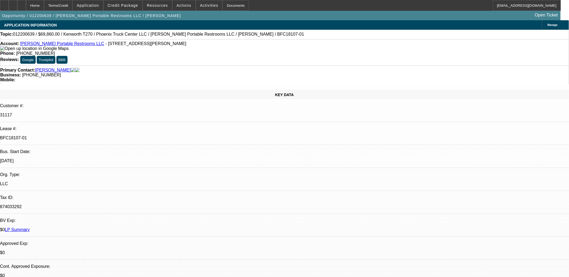
select select "0"
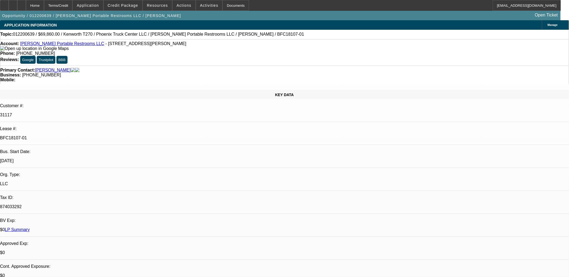
select select "0"
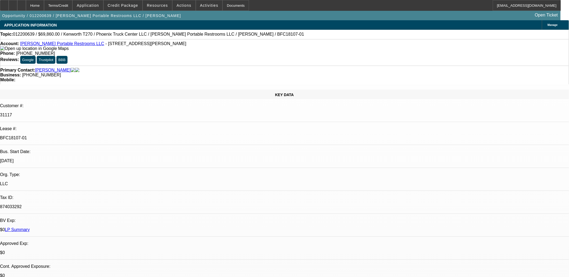
select select "0"
select select "1"
select select "2"
select select "6"
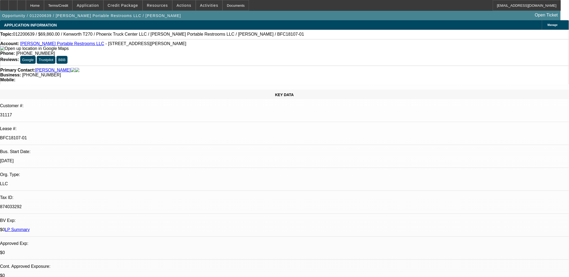
select select "1"
select select "2"
select select "6"
select select "1"
select select "2"
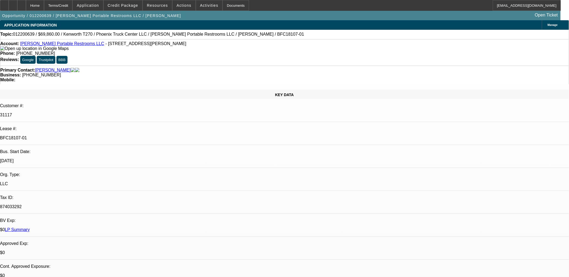
select select "6"
select select "1"
select select "2"
select select "6"
click at [30, 227] on link "LP Summary" at bounding box center [17, 229] width 25 height 5
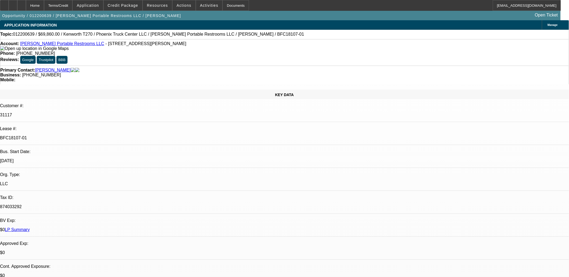
click at [80, 159] on div "2/1/17" at bounding box center [284, 161] width 569 height 5
click at [80, 136] on p "BFC18107-01" at bounding box center [284, 138] width 569 height 5
copy div "BFC18107-01"
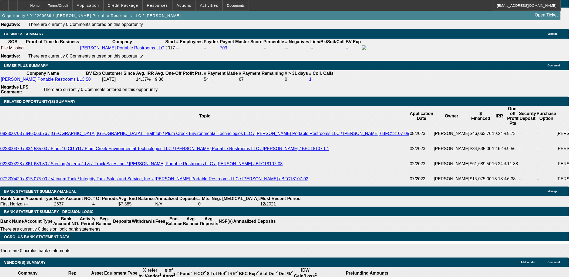
scroll to position [900, 0]
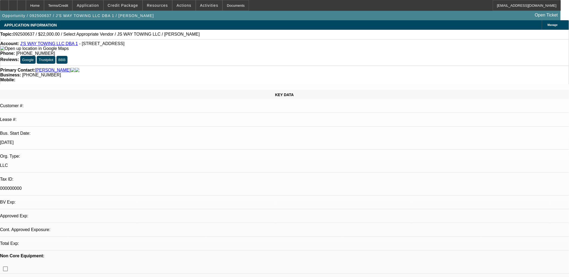
select select "0"
select select "2"
select select "0.1"
select select "1"
select select "2"
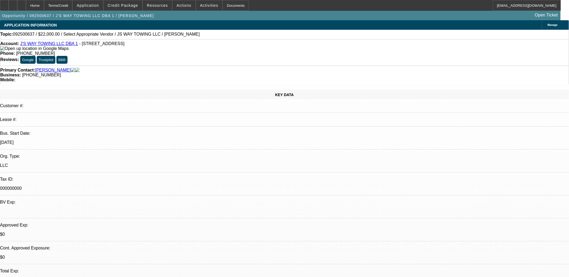
select select "4"
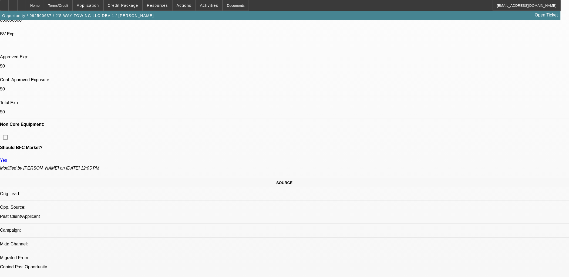
scroll to position [180, 0]
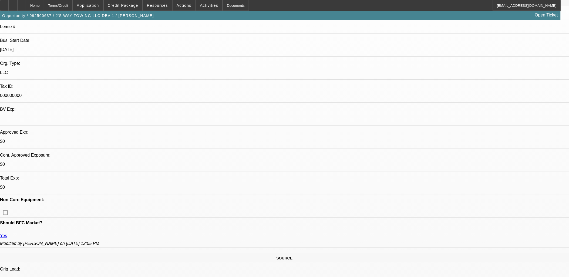
scroll to position [0, 0]
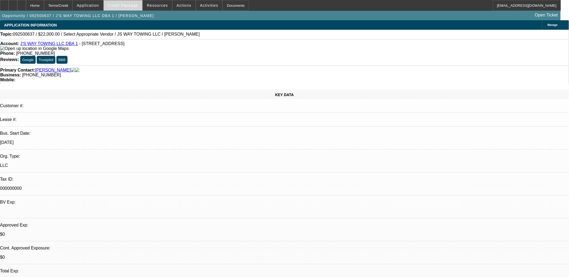
click at [131, 4] on span "Credit Package" at bounding box center [123, 5] width 31 height 4
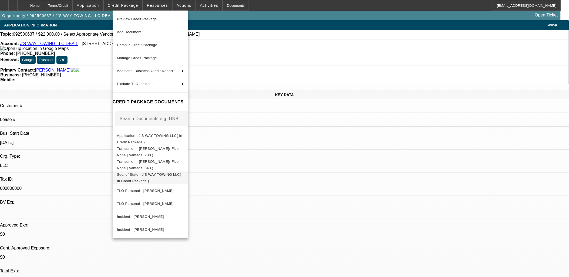
click at [161, 176] on span "Sec. of State - J'S WAY TOWING LLC( In Credit Package )" at bounding box center [149, 177] width 64 height 11
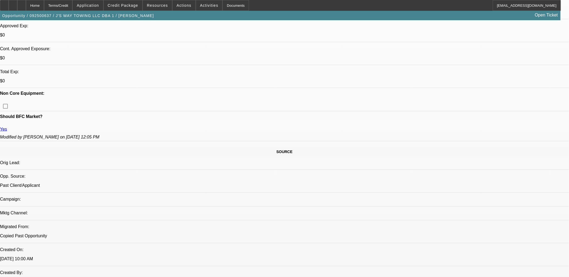
scroll to position [210, 0]
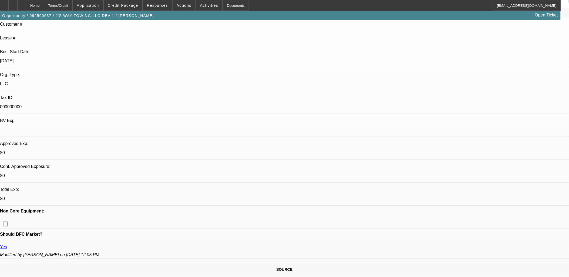
scroll to position [0, 0]
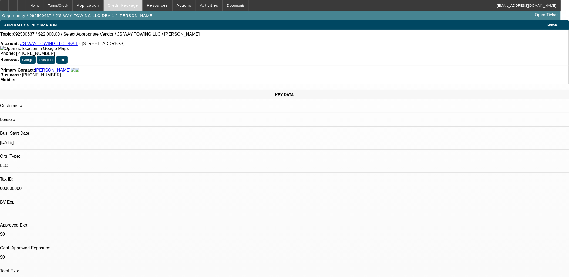
click at [128, 7] on span at bounding box center [123, 5] width 39 height 13
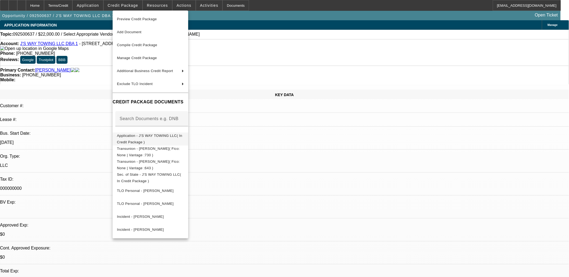
click at [153, 136] on span "Application - J'S WAY TOWING LLC( In Credit Package )" at bounding box center [149, 138] width 65 height 11
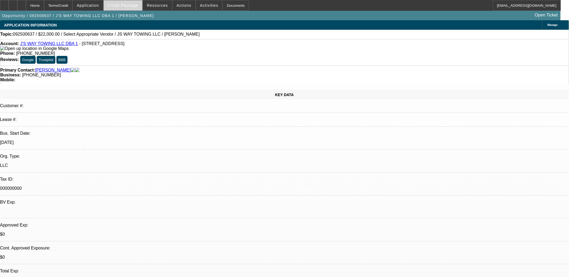
click at [126, 5] on span "Credit Package" at bounding box center [123, 5] width 31 height 4
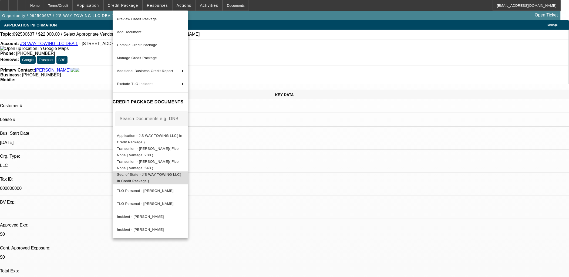
click at [145, 176] on span "Sec. of State - J'S WAY TOWING LLC( In Credit Package )" at bounding box center [149, 177] width 64 height 11
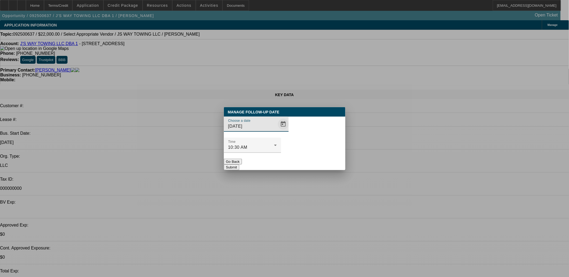
click at [277, 131] on span "Open calendar" at bounding box center [283, 124] width 13 height 13
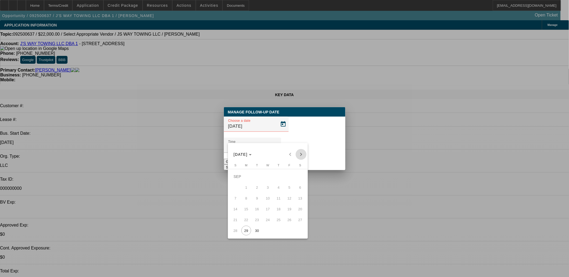
click at [299, 153] on span "Next month" at bounding box center [301, 154] width 11 height 11
click at [301, 177] on span "4" at bounding box center [300, 177] width 10 height 10
type input "10/4/2025"
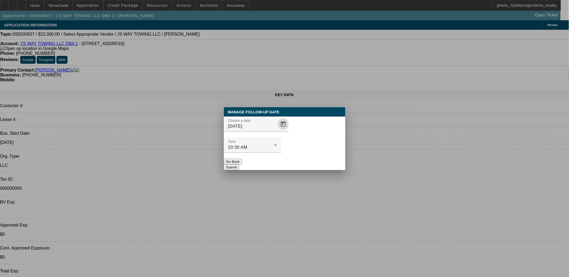
click at [311, 149] on div "Manage Follow-Up Date Choose a date 10/4/2025 Time 10:30 AM Go Back Submit" at bounding box center [285, 138] width 122 height 63
click at [239, 164] on button "Submit" at bounding box center [231, 167] width 15 height 6
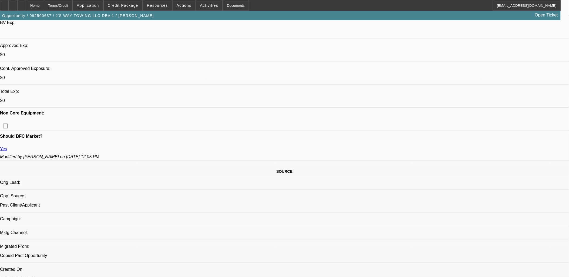
scroll to position [180, 0]
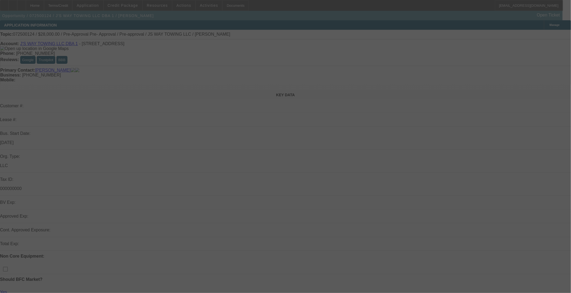
select select "0"
select select "2"
select select "0.1"
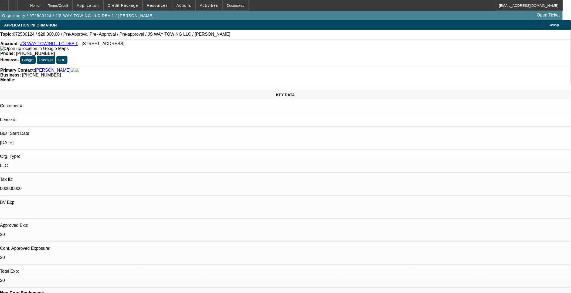
select select "4"
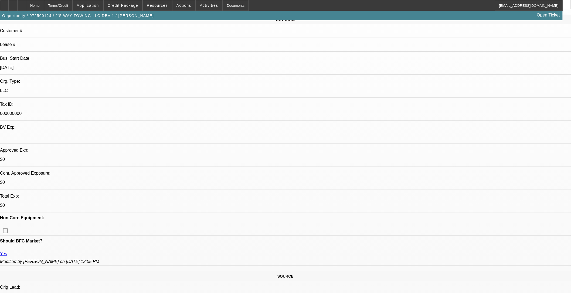
scroll to position [240, 0]
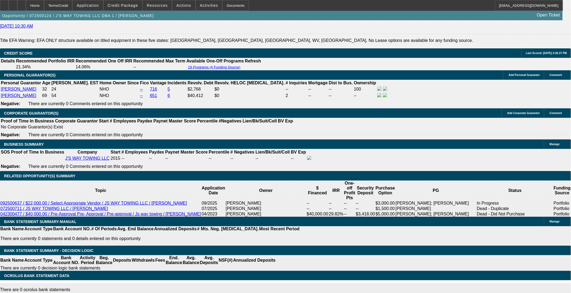
scroll to position [856, 0]
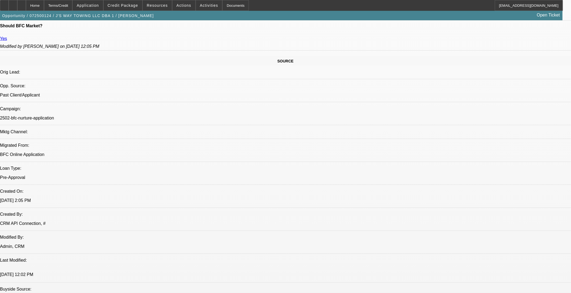
scroll to position [286, 0]
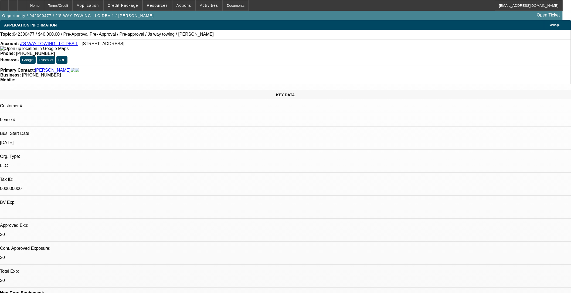
select select "0.2"
select select "2"
select select "0.1"
select select "0.2"
select select "2"
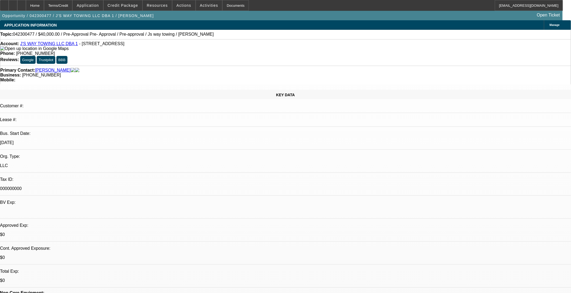
select select "0.1"
select select "0.2"
select select "2"
select select "0.1"
select select "0.2"
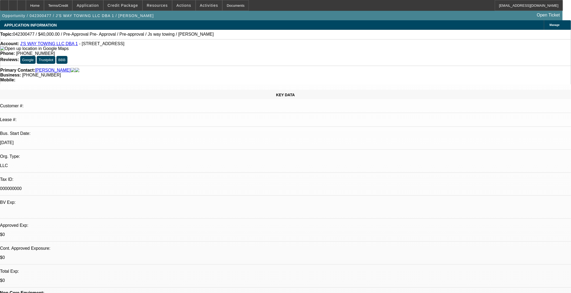
select select "2"
select select "0.1"
select select "1"
select select "2"
select select "4"
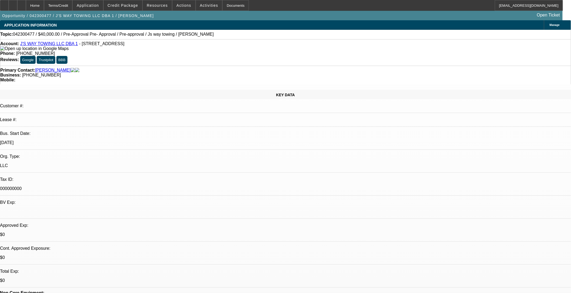
select select "1"
select select "2"
select select "4"
select select "1"
select select "2"
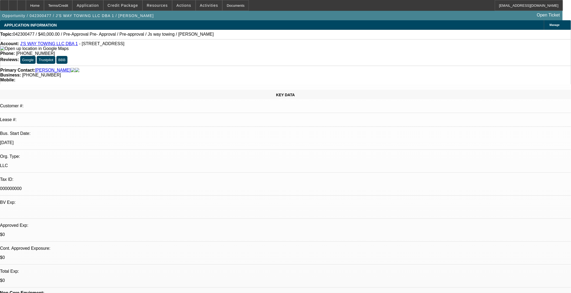
select select "4"
select select "1"
select select "2"
select select "4"
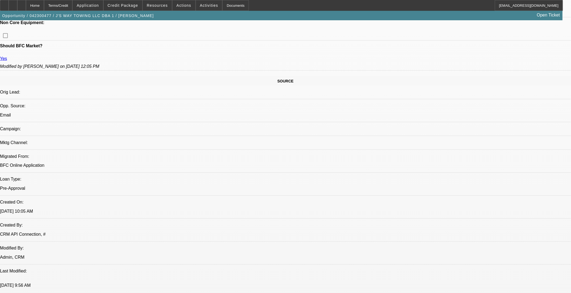
scroll to position [30, 0]
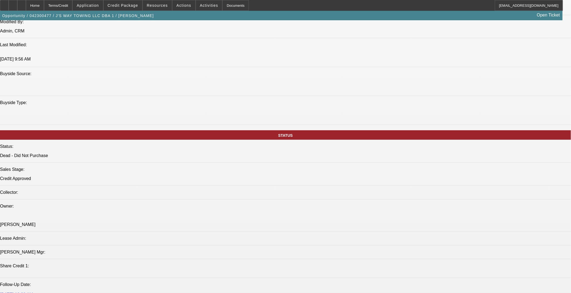
scroll to position [510, 0]
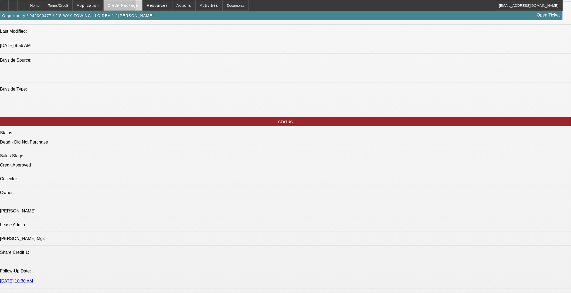
click at [126, 6] on span "Credit Package" at bounding box center [123, 5] width 31 height 4
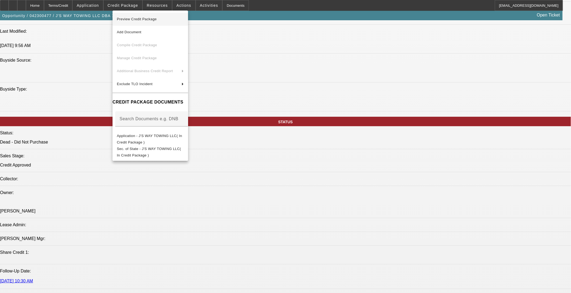
click at [130, 21] on span "Preview Credit Package" at bounding box center [150, 19] width 67 height 6
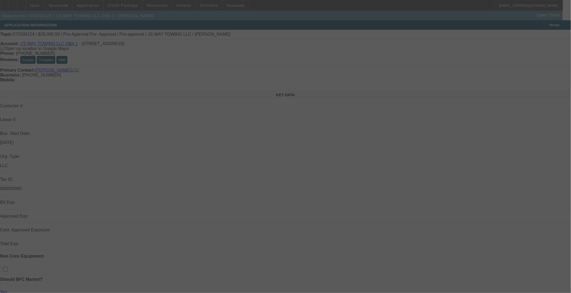
select select "0"
select select "2"
select select "0.1"
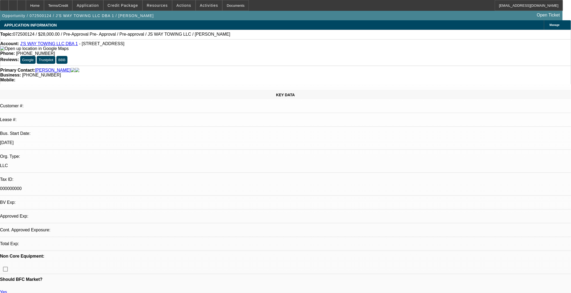
select select "1"
select select "2"
select select "4"
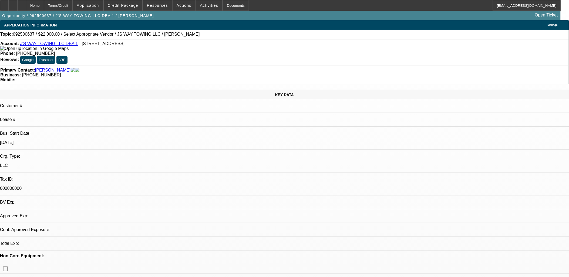
select select "0"
select select "2"
select select "0.1"
select select "1"
select select "2"
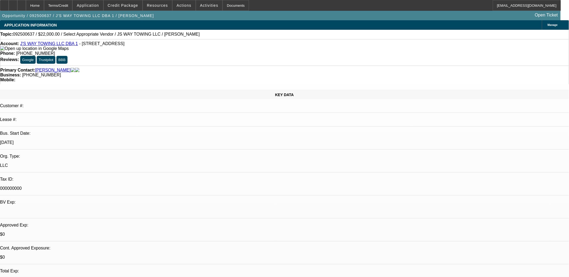
select select "4"
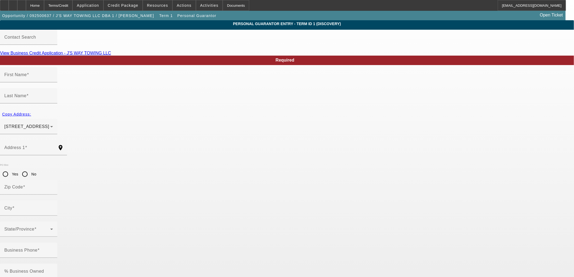
type input "[PERSON_NAME]"
type input "Walls"
type input "[GEOGRAPHIC_DATA]"
radio input "true"
type input "25404"
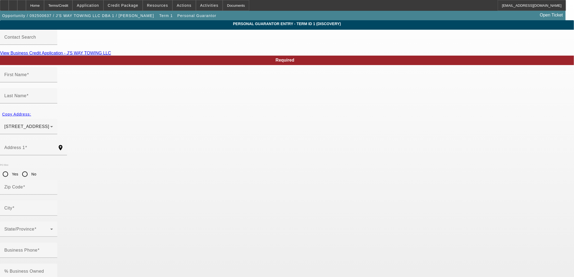
type input "[GEOGRAPHIC_DATA]"
type input "[PHONE_NUMBER]"
type input "100"
type input "235-41-7092"
type input "[PERSON_NAME][EMAIL_ADDRESS][PERSON_NAME][DOMAIN_NAME]"
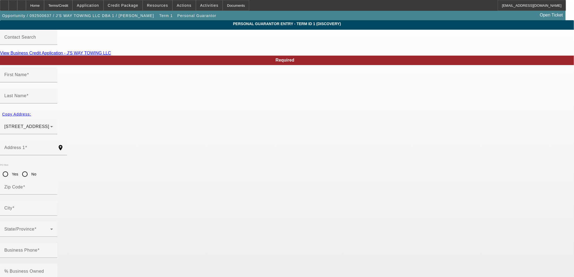
type input "[PHONE_NUMBER]"
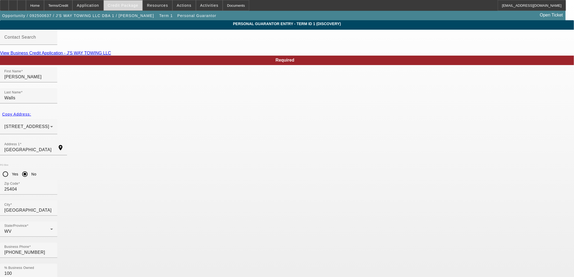
click at [133, 4] on span "Credit Package" at bounding box center [123, 5] width 31 height 4
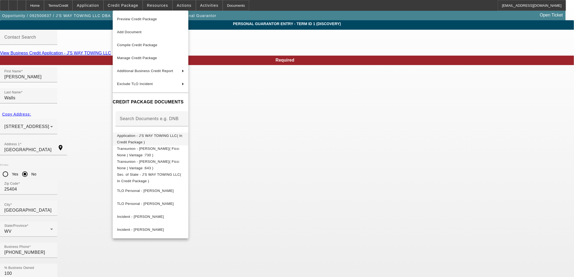
click at [136, 139] on span "Application - J'S WAY TOWING LLC( In Credit Package )" at bounding box center [150, 138] width 67 height 13
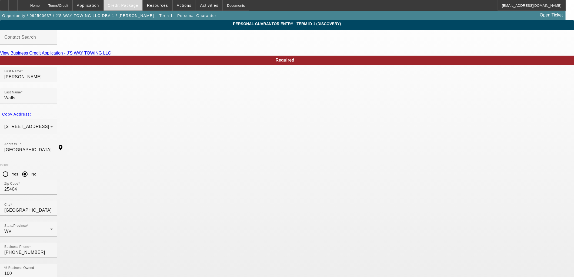
click at [125, 8] on span at bounding box center [123, 5] width 39 height 13
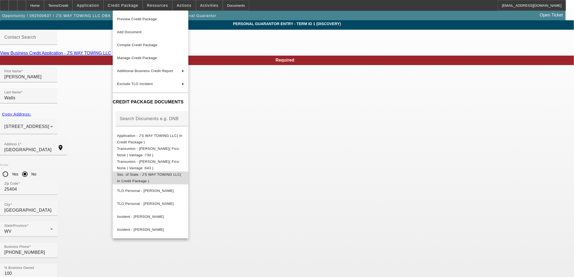
click at [155, 175] on span "Sec. of State - J'S WAY TOWING LLC( In Credit Package )" at bounding box center [149, 177] width 64 height 11
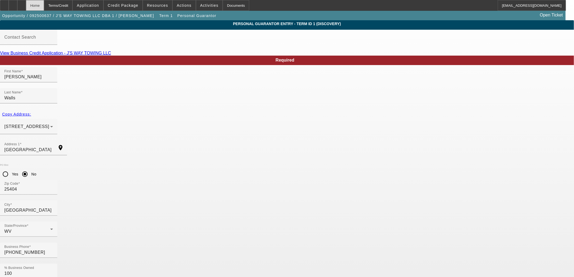
click at [44, 3] on div "Home" at bounding box center [35, 5] width 18 height 11
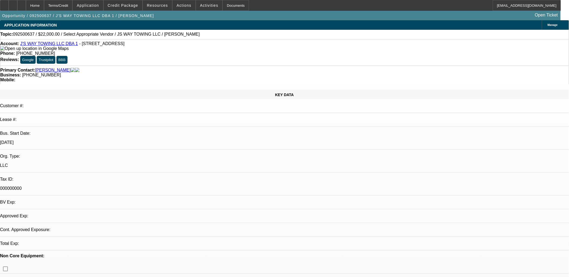
select select "0"
select select "2"
select select "0.1"
select select "4"
